Goal: Task Accomplishment & Management: Use online tool/utility

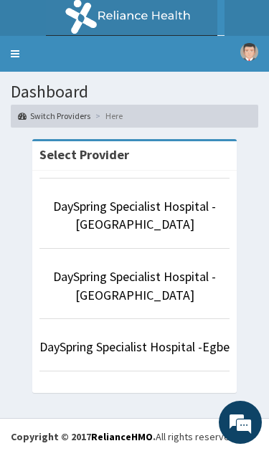
click at [110, 211] on link "DaySpring Specialist Hospital - [GEOGRAPHIC_DATA]" at bounding box center [134, 215] width 163 height 35
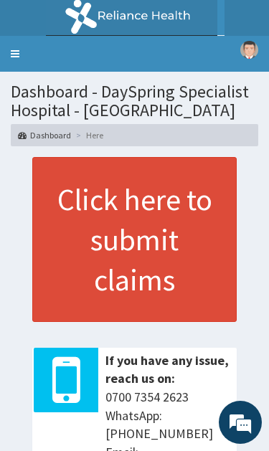
click at [27, 44] on link "Toggle navigation" at bounding box center [15, 54] width 30 height 36
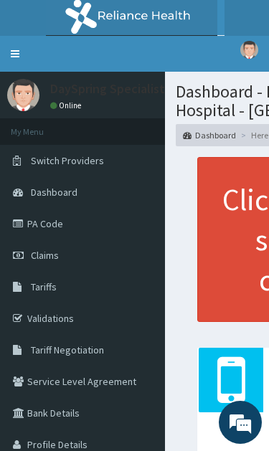
click at [103, 351] on span "Tariff Negotiation" at bounding box center [67, 349] width 73 height 13
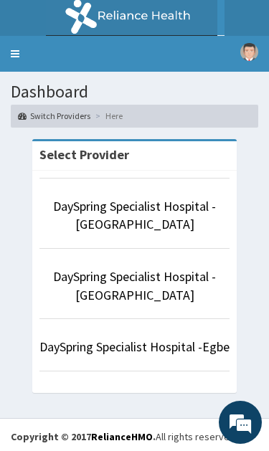
click at [183, 211] on link "DaySpring Specialist Hospital - [GEOGRAPHIC_DATA]" at bounding box center [134, 215] width 163 height 35
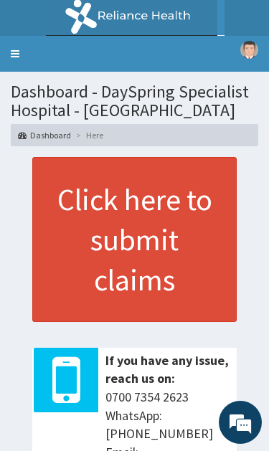
click at [29, 37] on link "Toggle navigation" at bounding box center [15, 54] width 30 height 36
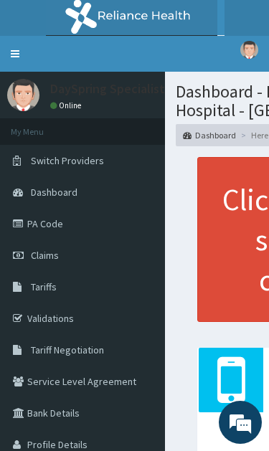
click at [95, 347] on span "Tariff Negotiation" at bounding box center [67, 349] width 73 height 13
